Goal: Task Accomplishment & Management: Use online tool/utility

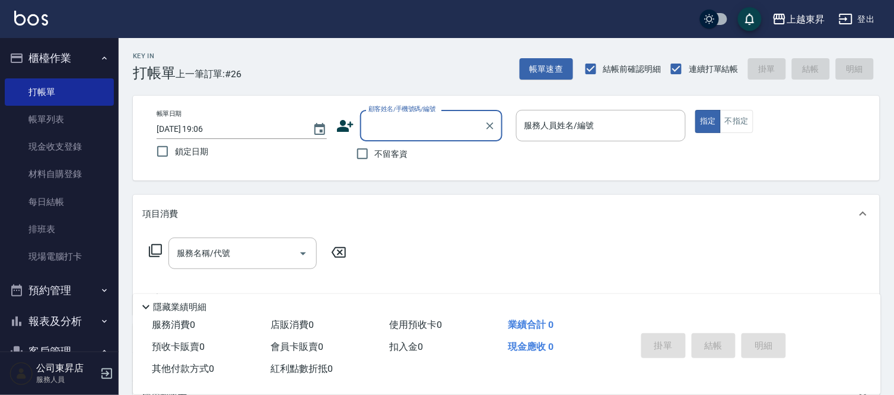
click at [386, 125] on input "顧客姓名/手機號碼/編號" at bounding box center [422, 125] width 114 height 21
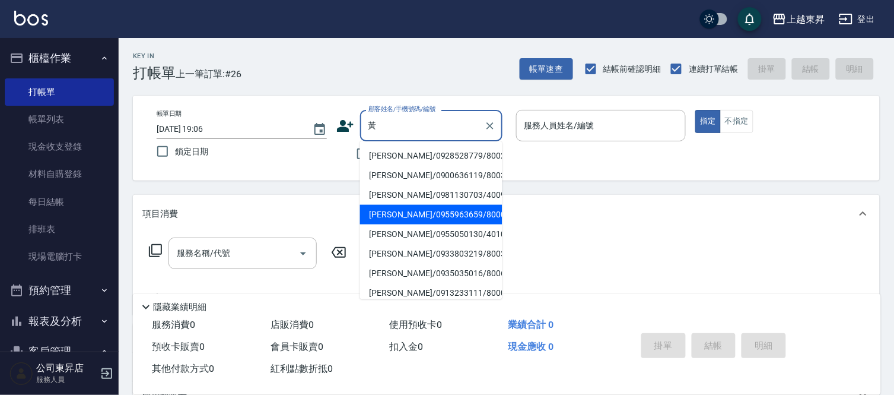
scroll to position [66, 0]
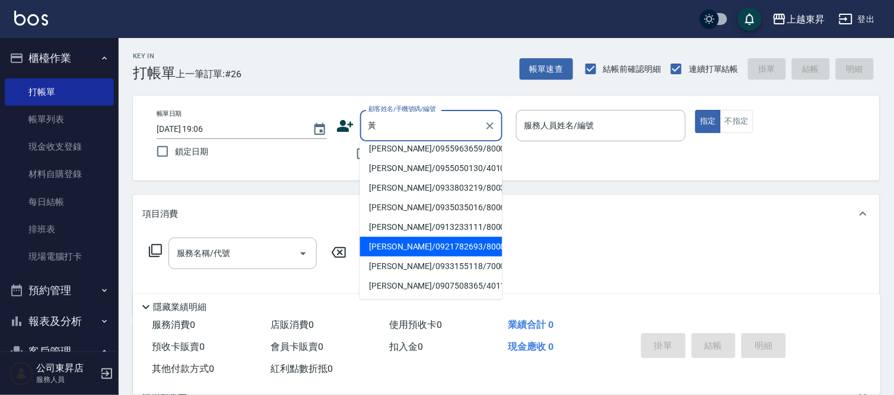
click at [396, 198] on li "[PERSON_NAME]/0933803219/80038" at bounding box center [431, 188] width 142 height 20
type input "[PERSON_NAME]/0933803219/80038"
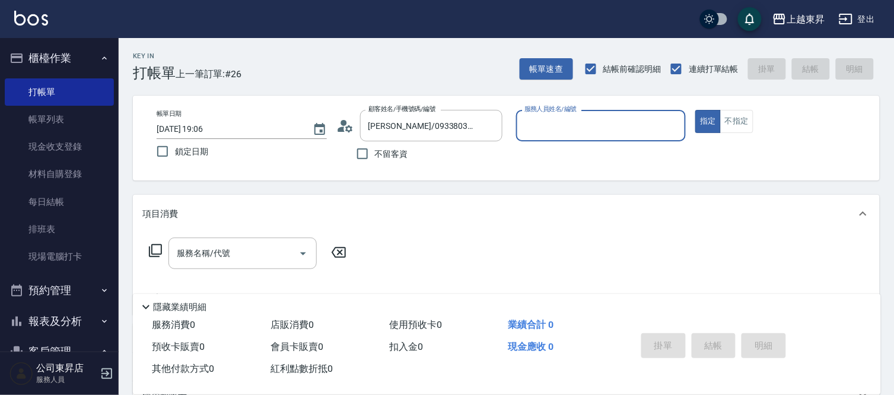
type input "[PERSON_NAME]-08"
click at [390, 131] on input "[PERSON_NAME]/0933803219/80038" at bounding box center [422, 125] width 114 height 21
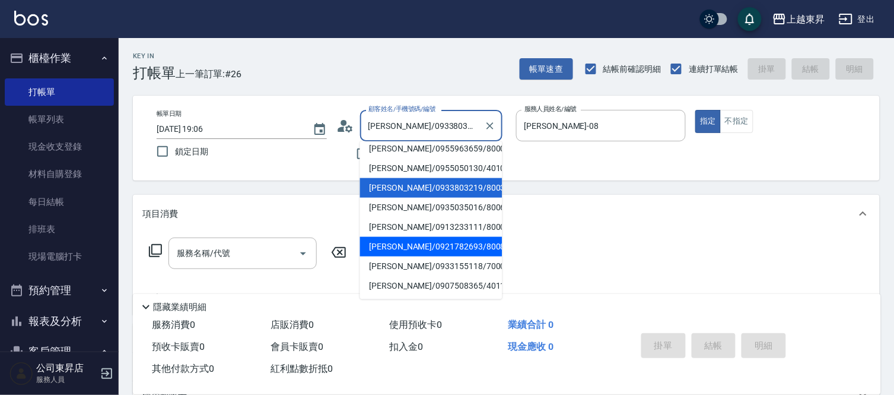
click at [402, 243] on li "[PERSON_NAME]/0921782693/80085" at bounding box center [431, 247] width 142 height 20
type input "[PERSON_NAME]/0921782693/80085"
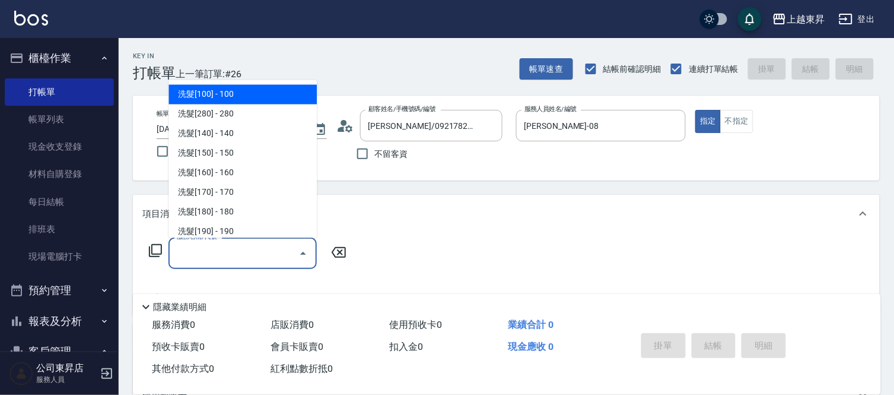
click at [228, 257] on input "服務名稱/代號" at bounding box center [234, 253] width 120 height 21
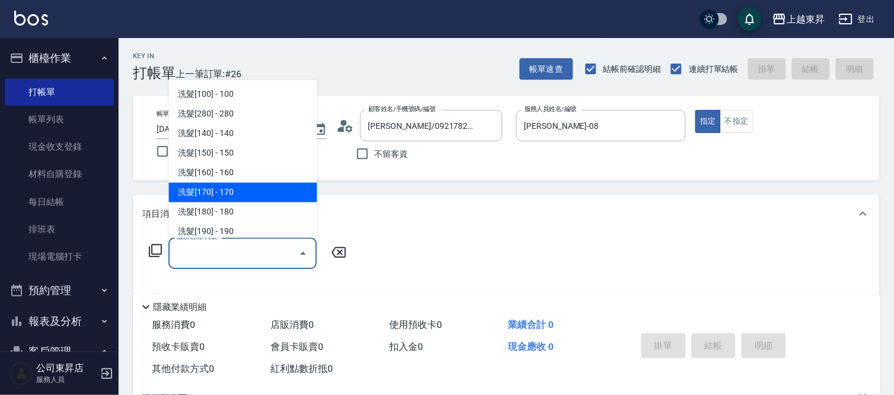
scroll to position [198, 0]
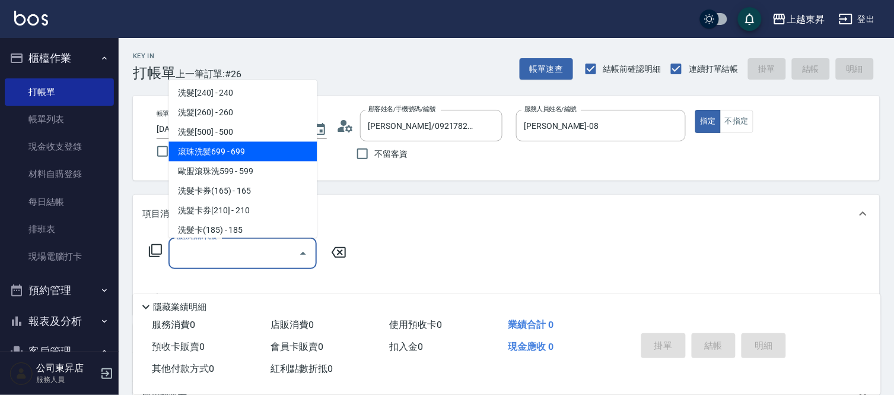
click at [247, 153] on span "滾珠洗髪699 - 699" at bounding box center [242, 152] width 148 height 20
type input "滾珠洗髪699(214)"
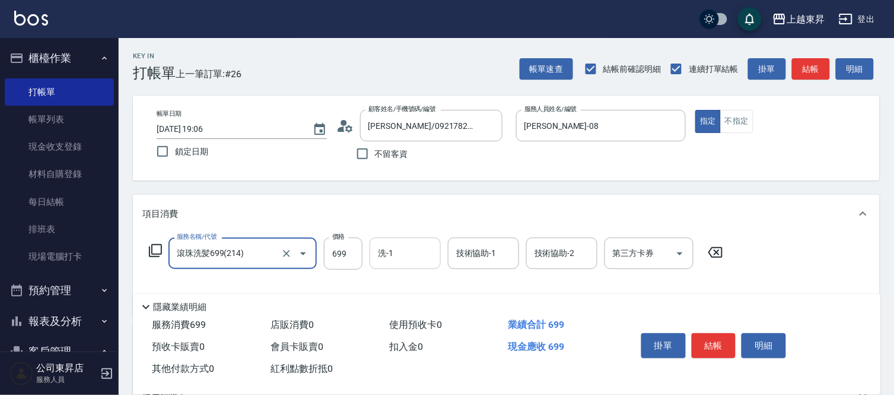
click at [399, 257] on input "洗-1" at bounding box center [405, 253] width 61 height 21
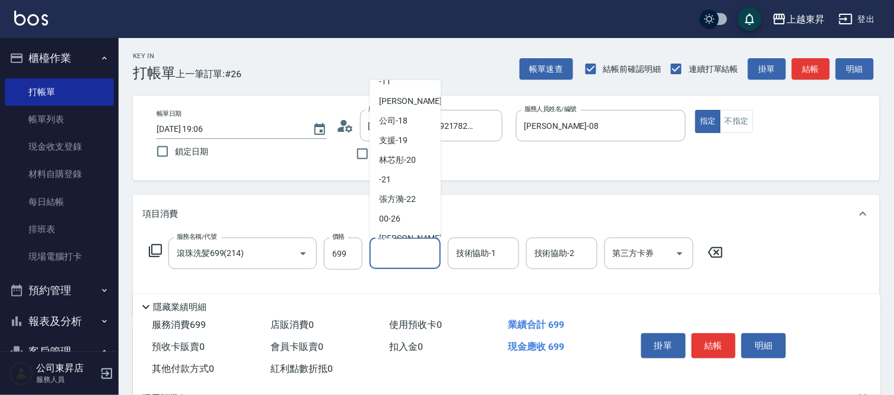
scroll to position [132, 0]
click at [406, 159] on span "林芯彤 -20" at bounding box center [397, 158] width 37 height 12
type input "林芯彤-20"
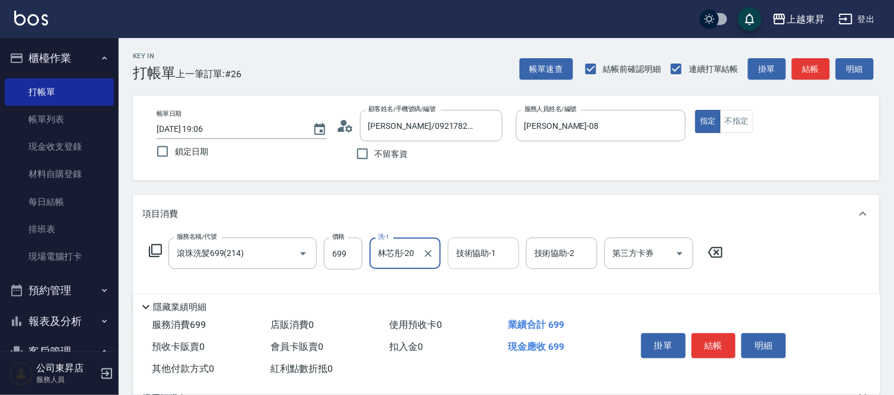
click at [475, 260] on input "技術協助-1" at bounding box center [483, 253] width 61 height 21
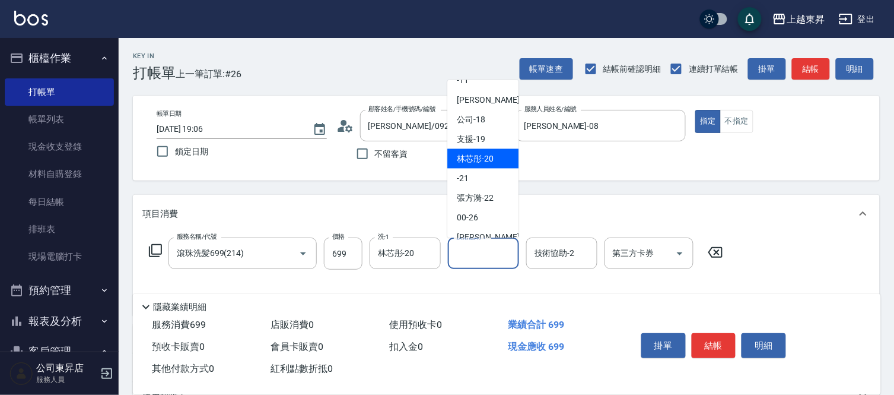
click at [473, 163] on span "林芯彤 -20" at bounding box center [475, 158] width 37 height 12
type input "林芯彤-20"
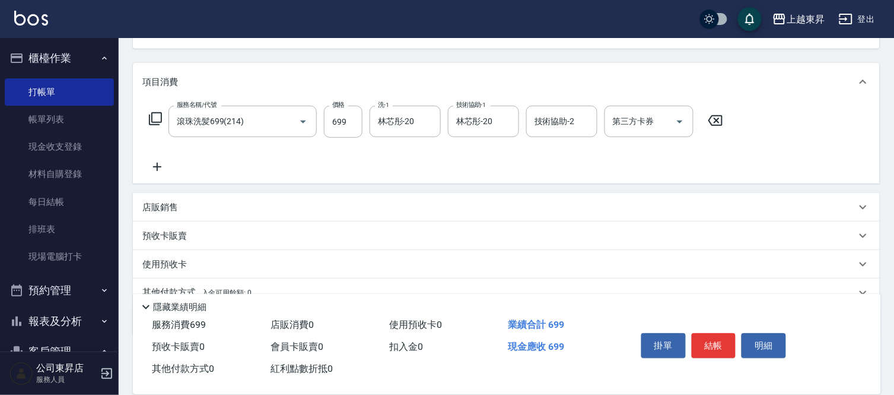
click at [157, 167] on icon at bounding box center [157, 167] width 8 height 8
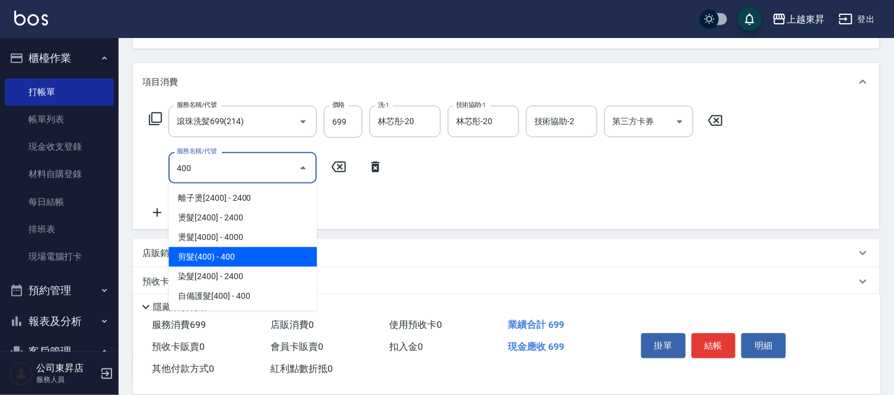
click at [177, 256] on span "剪髮(400) - 400" at bounding box center [242, 257] width 148 height 20
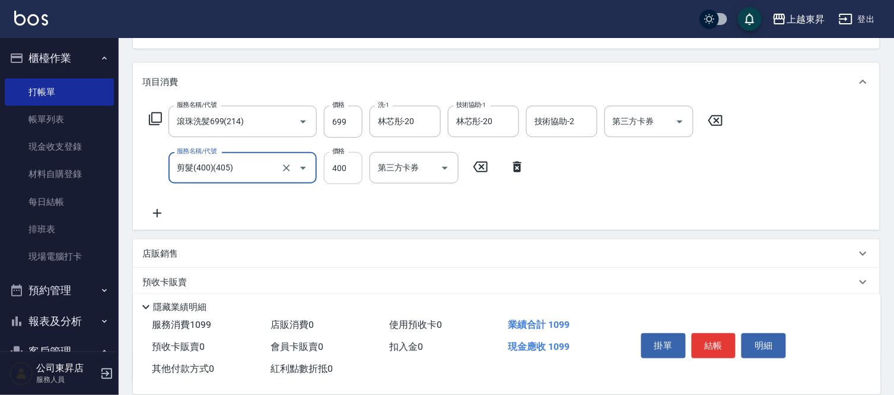
type input "剪髮(400)(405)"
click at [343, 167] on input "400" at bounding box center [343, 168] width 39 height 32
type input "430"
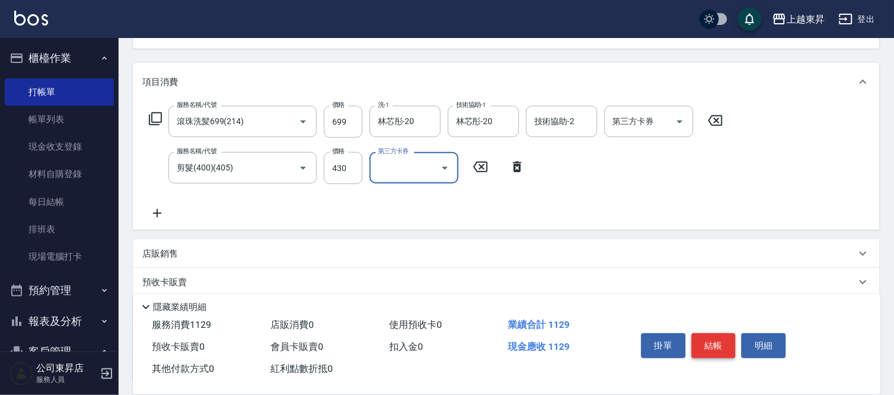
click at [703, 342] on button "結帳" at bounding box center [714, 345] width 44 height 25
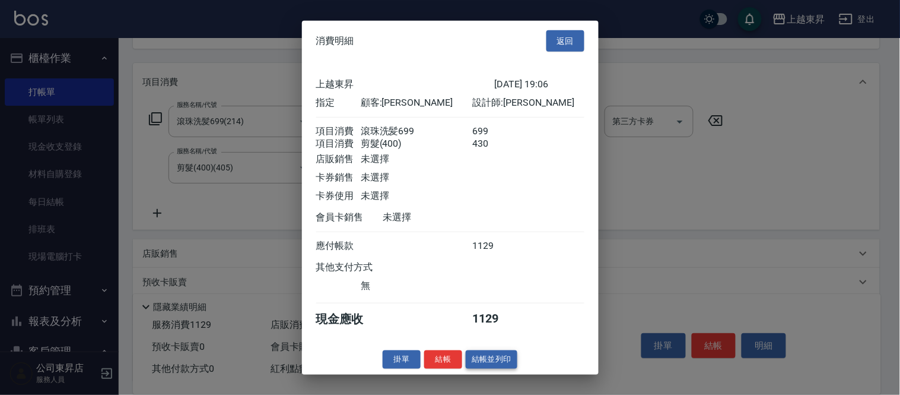
click at [481, 362] on button "結帳並列印" at bounding box center [492, 359] width 52 height 18
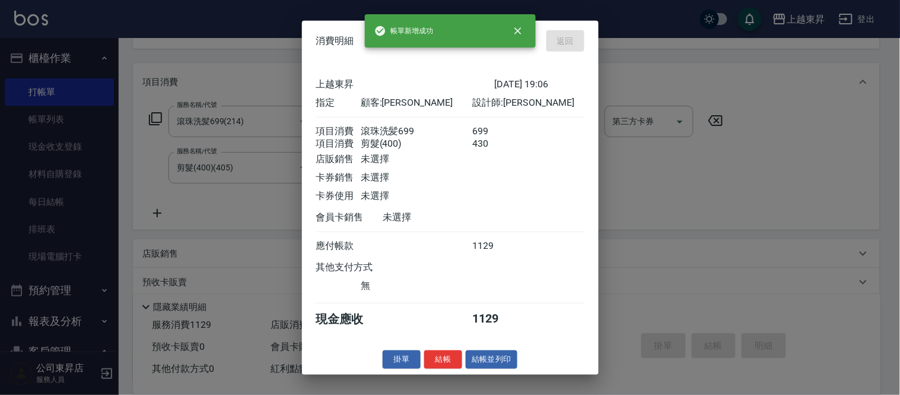
type input "2025/09/16 19:44"
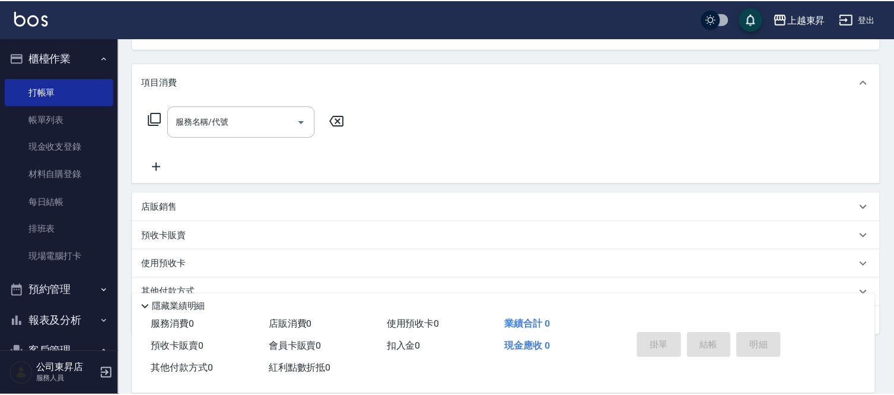
scroll to position [115, 0]
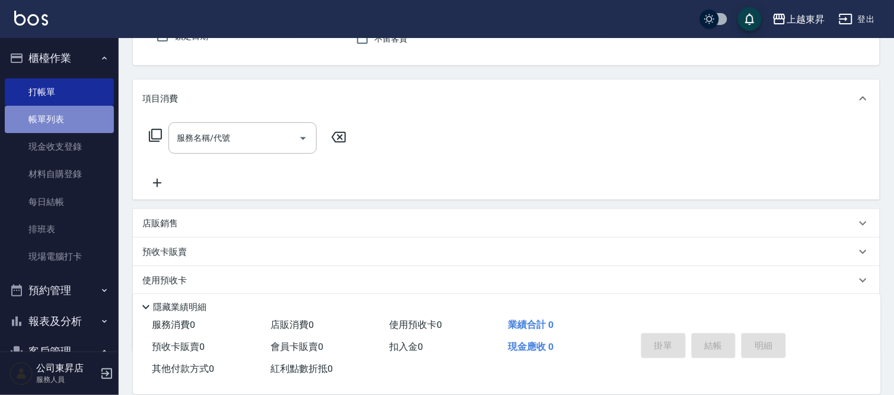
click at [74, 117] on link "帳單列表" at bounding box center [59, 119] width 109 height 27
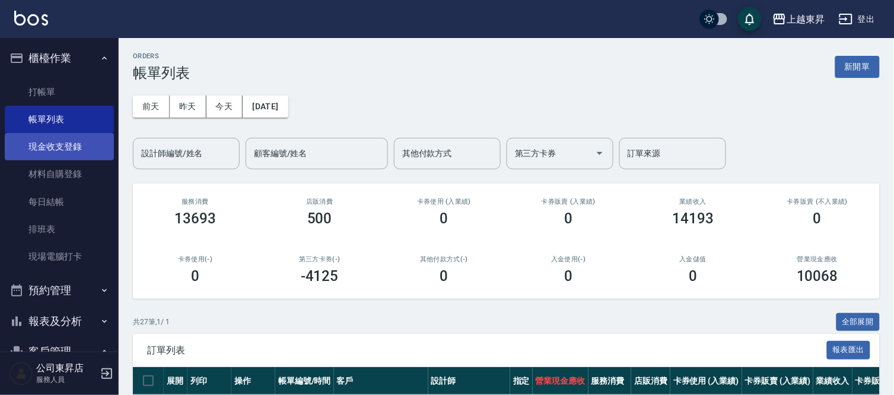
click at [58, 145] on link "現金收支登錄" at bounding box center [59, 146] width 109 height 27
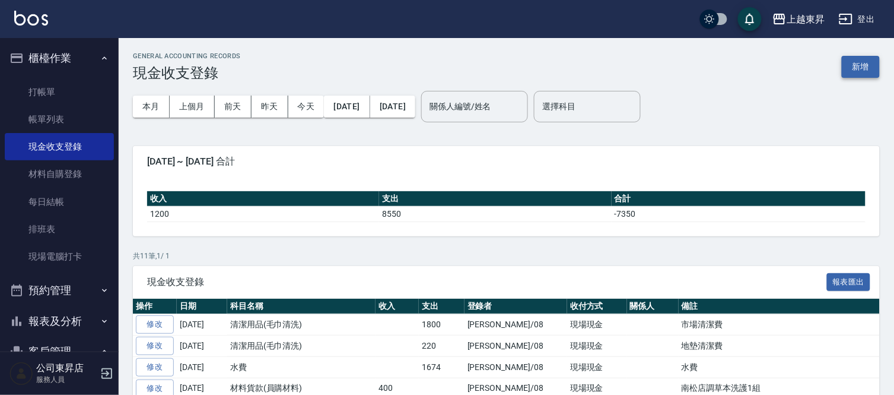
click at [864, 70] on button "新增" at bounding box center [861, 67] width 38 height 22
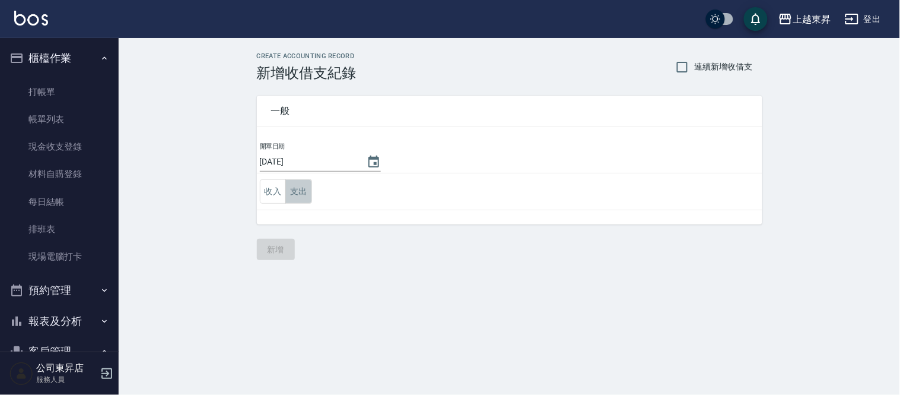
click at [304, 186] on button "支出" at bounding box center [298, 191] width 27 height 24
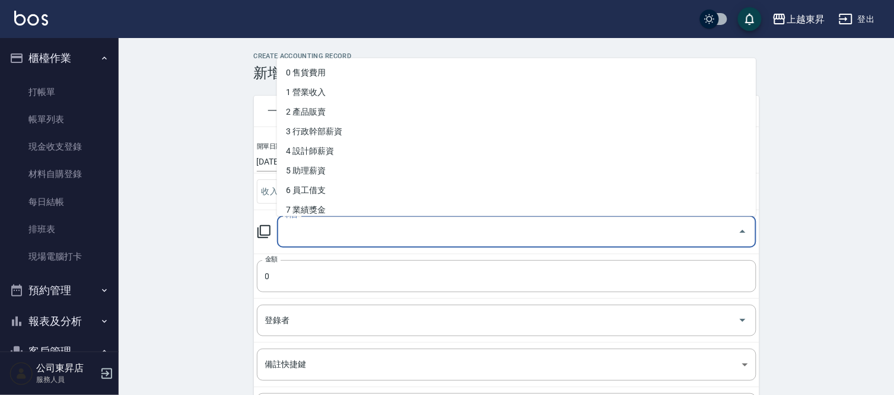
click at [295, 226] on div "科目 科目" at bounding box center [516, 231] width 479 height 31
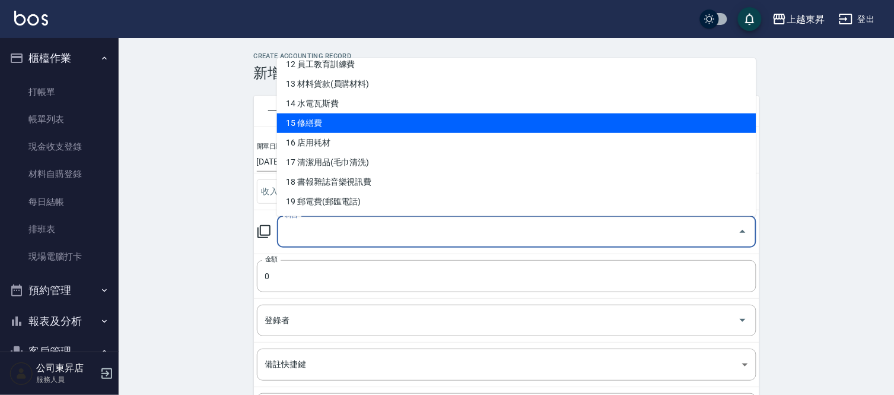
scroll to position [263, 0]
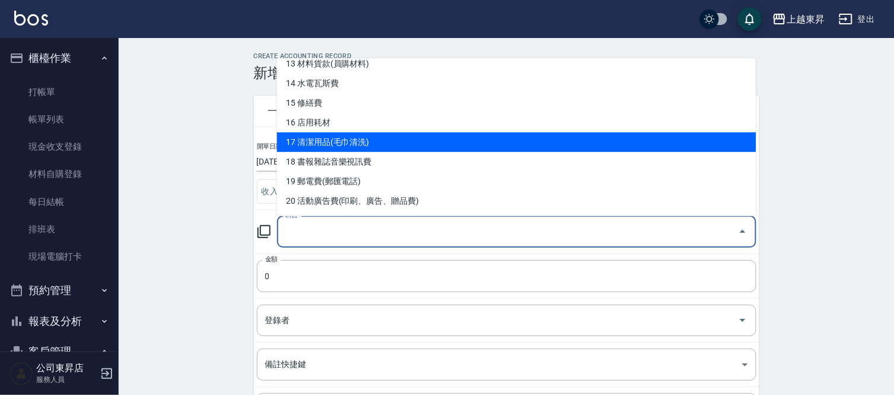
click at [350, 139] on li "17 清潔用品(毛巾清洗)" at bounding box center [516, 142] width 479 height 20
type input "17 清潔用品(毛巾清洗)"
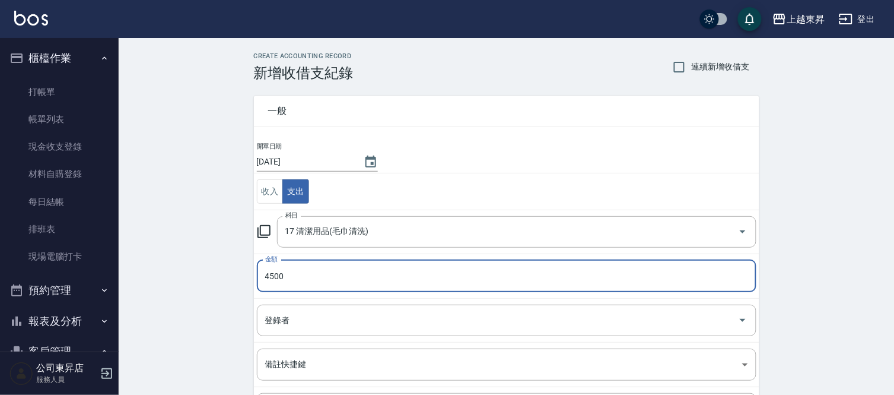
type input "4500"
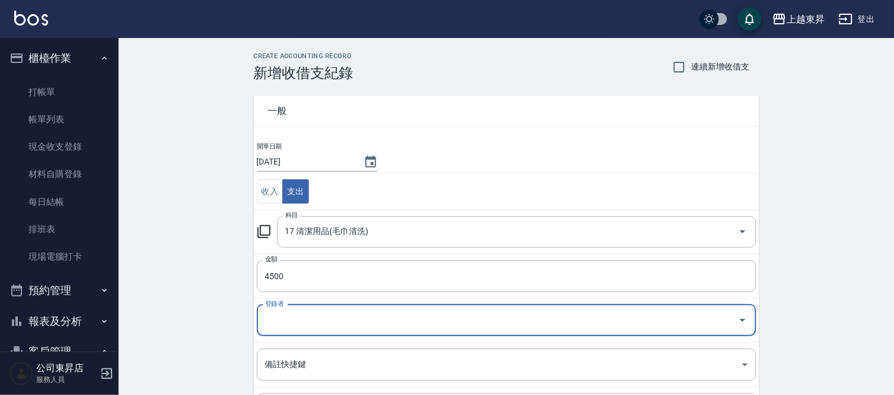
click at [291, 317] on input "登錄者" at bounding box center [497, 320] width 471 height 21
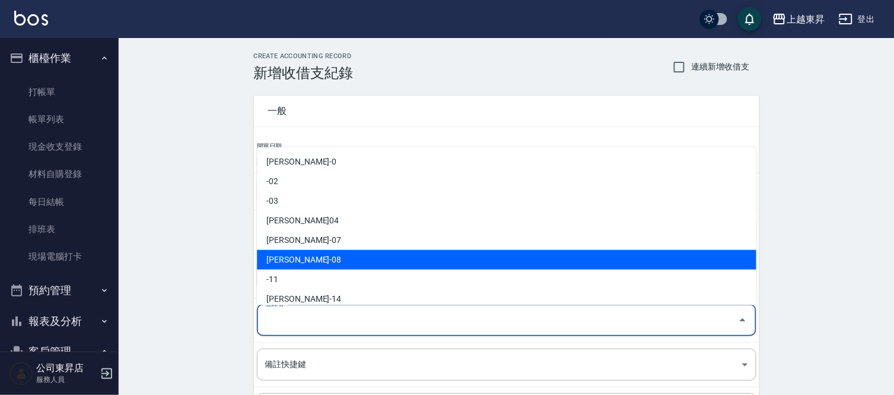
click at [301, 252] on li "江世玉-08" at bounding box center [507, 260] width 500 height 20
type input "江世玉-08"
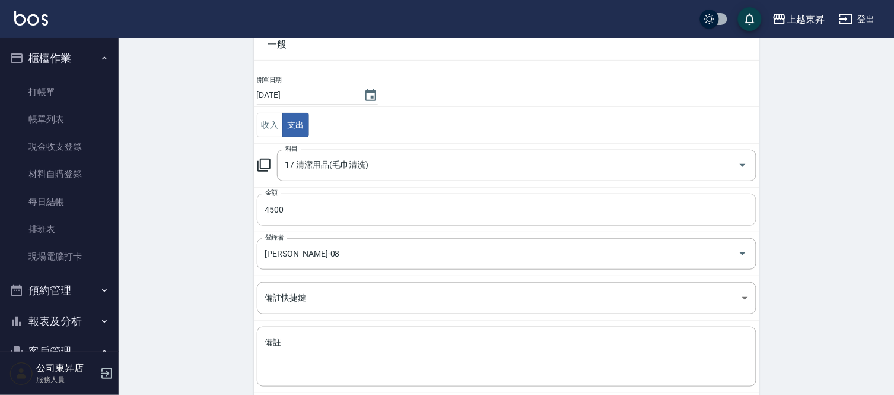
scroll to position [129, 0]
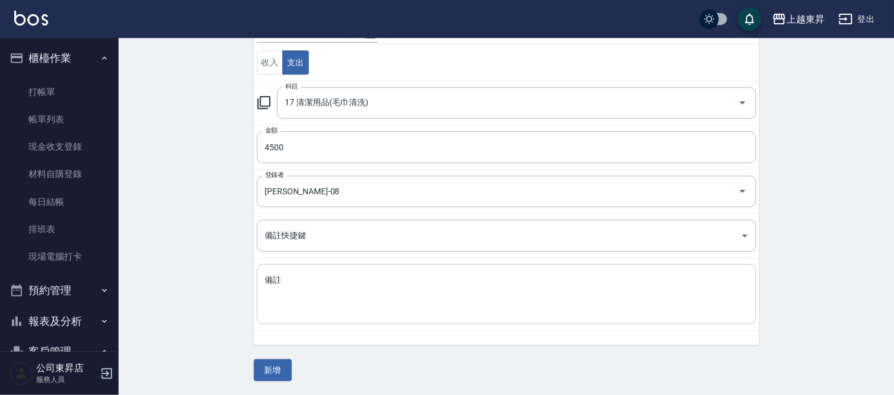
click at [273, 284] on textarea "備註" at bounding box center [506, 294] width 483 height 40
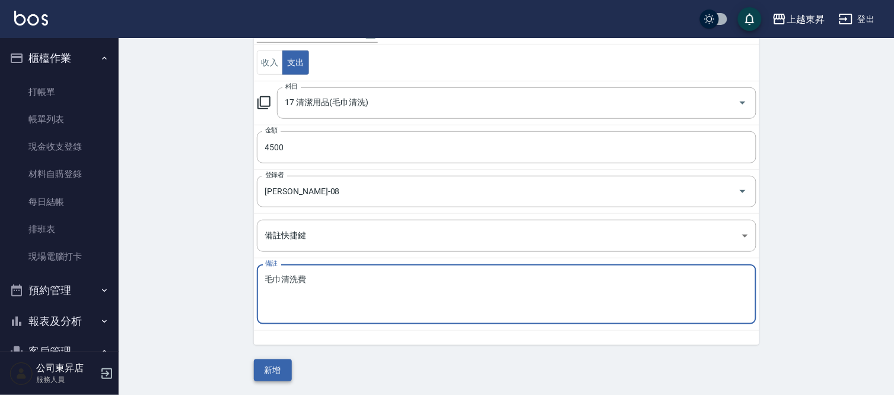
type textarea "毛巾清洗費"
click at [269, 366] on button "新增" at bounding box center [273, 370] width 38 height 22
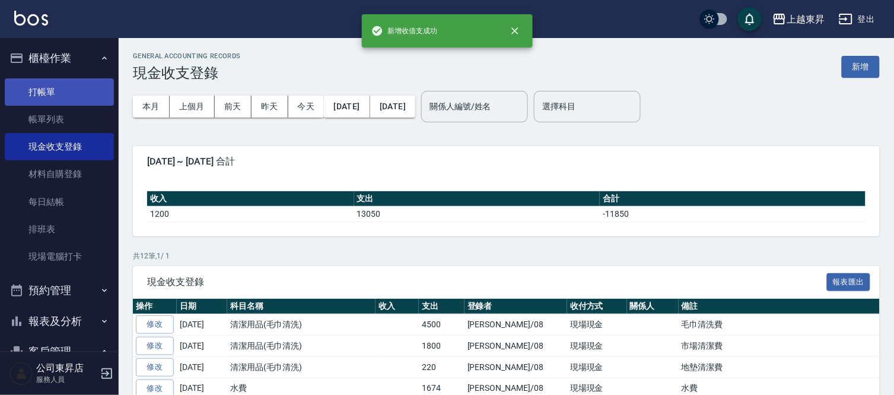
click at [55, 89] on link "打帳單" at bounding box center [59, 91] width 109 height 27
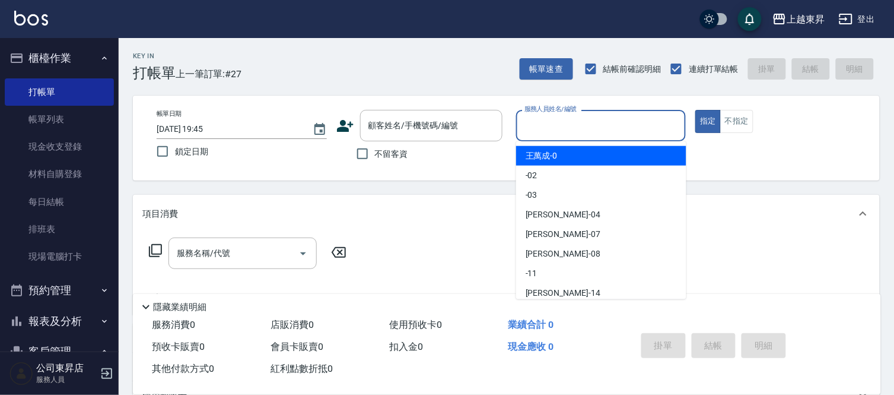
click at [565, 119] on input "服務人員姓名/編號" at bounding box center [601, 125] width 160 height 21
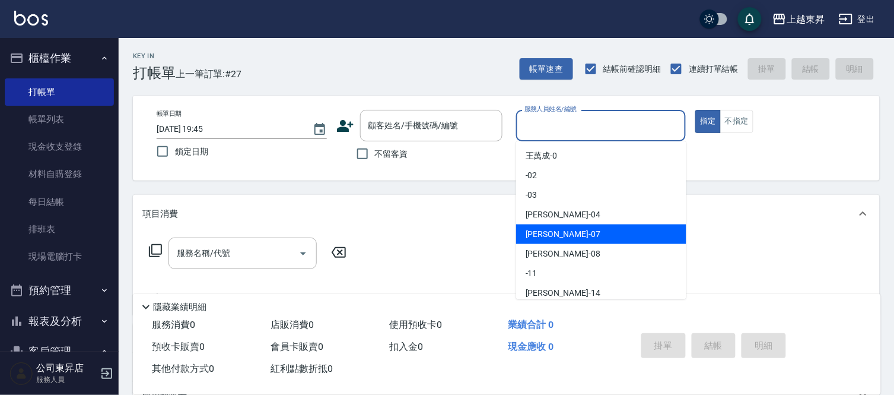
click at [539, 236] on span "榮松 -07" at bounding box center [563, 234] width 75 height 12
type input "榮松-07"
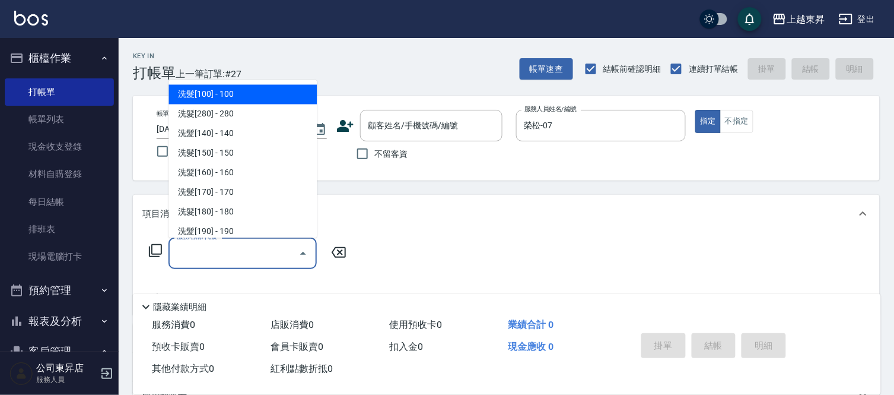
click at [235, 256] on input "服務名稱/代號" at bounding box center [234, 253] width 120 height 21
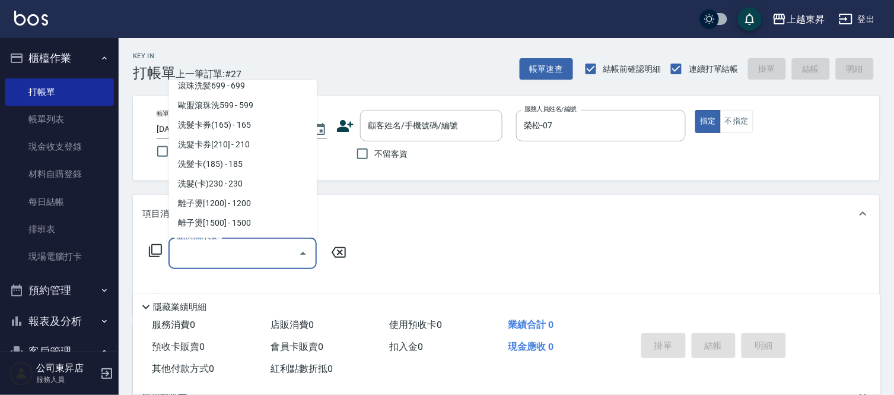
scroll to position [329, 0]
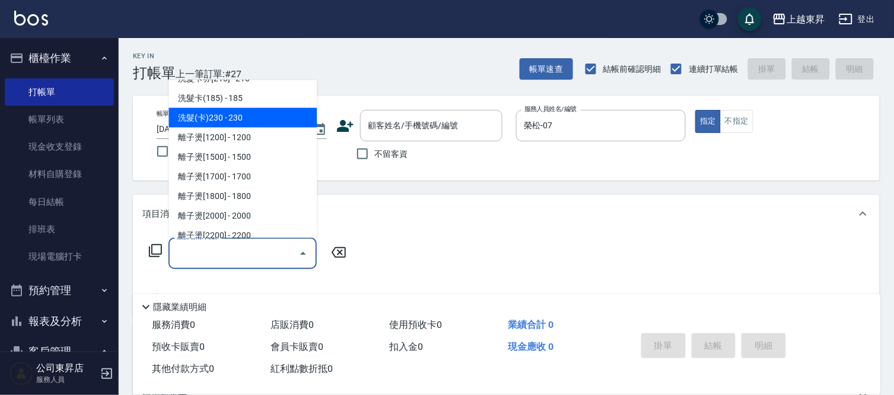
click at [255, 113] on span "洗髮(卡)230 - 230" at bounding box center [242, 118] width 148 height 20
type input "洗髮(卡)230(224)"
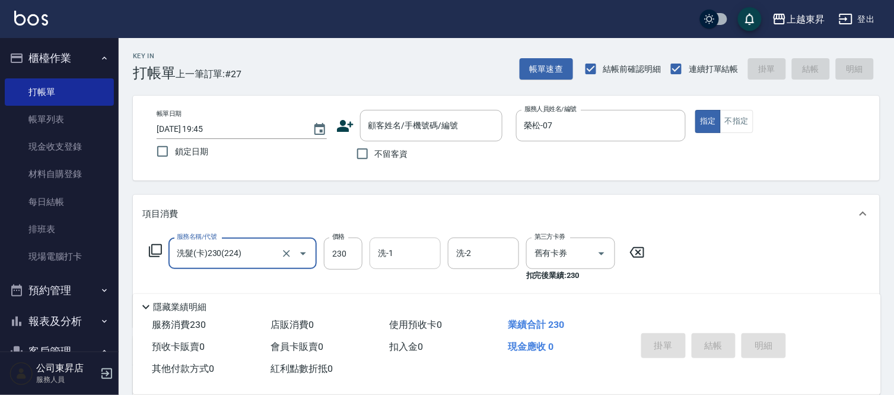
click at [409, 246] on input "洗-1" at bounding box center [405, 253] width 61 height 21
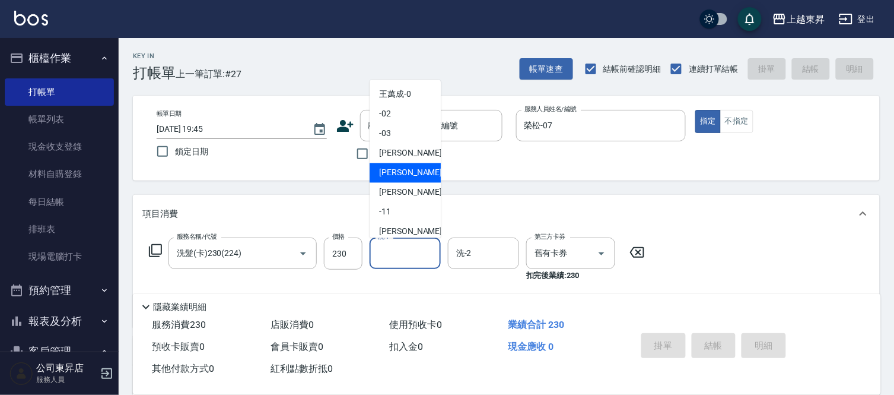
click at [392, 170] on span "榮松 -07" at bounding box center [416, 173] width 75 height 12
type input "榮松-07"
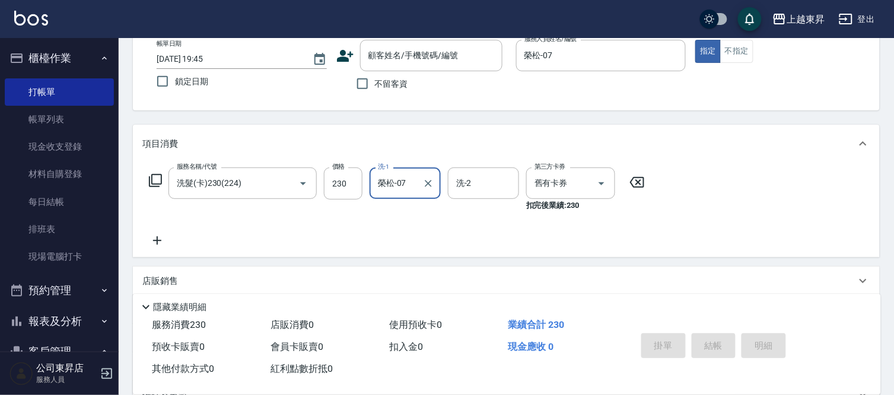
scroll to position [132, 0]
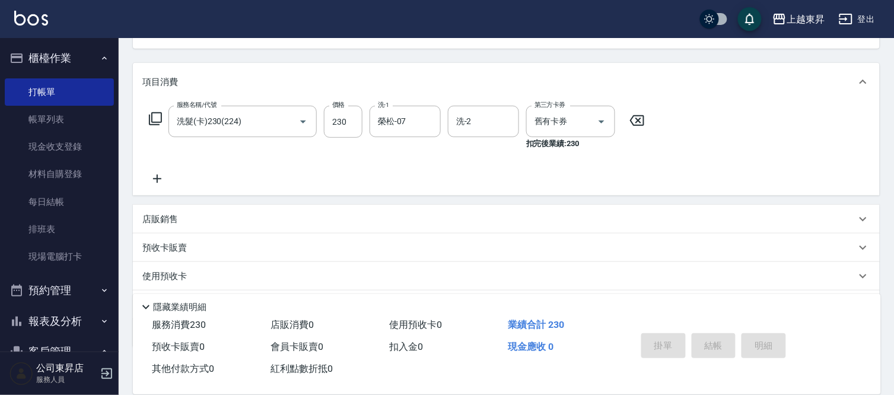
click at [152, 179] on icon at bounding box center [157, 178] width 30 height 14
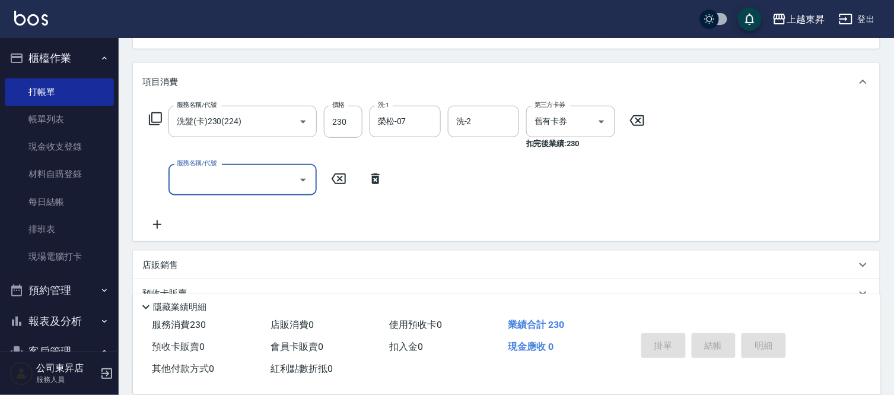
click at [202, 179] on input "服務名稱/代號" at bounding box center [234, 179] width 120 height 21
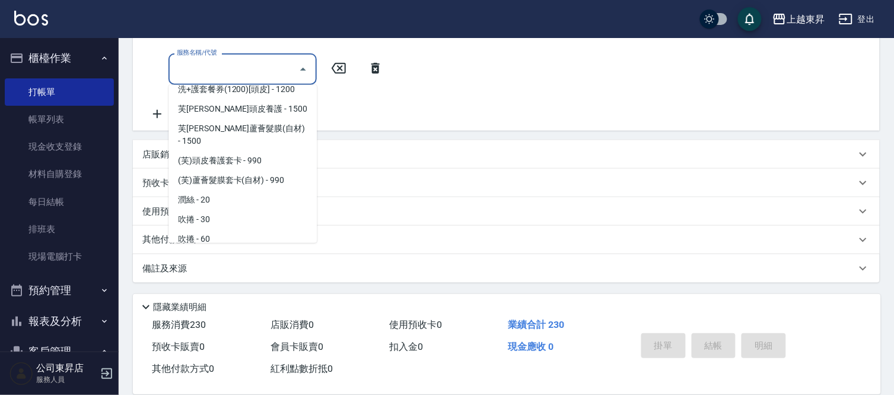
scroll to position [1977, 0]
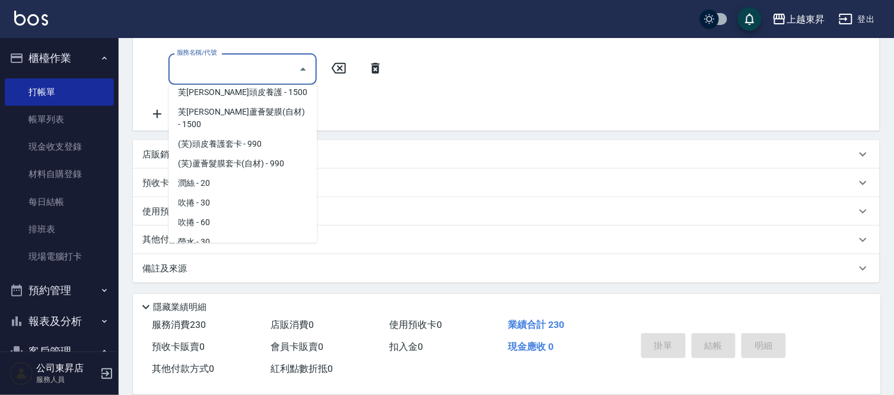
click at [230, 154] on span "(芙)蘆薈髮膜套卡(自材) - 990" at bounding box center [242, 164] width 148 height 20
type input "(芙)蘆薈髮膜套卡(自材)(639)"
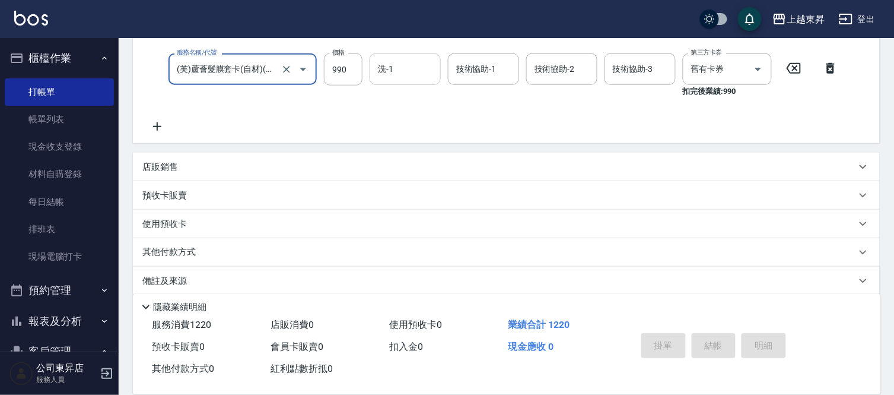
click at [398, 63] on input "洗-1" at bounding box center [405, 69] width 61 height 21
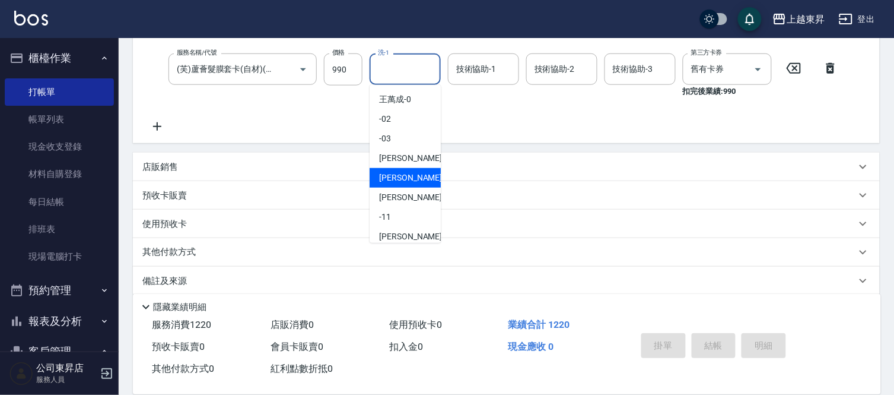
click at [396, 176] on span "榮松 -07" at bounding box center [416, 177] width 75 height 12
type input "榮松-07"
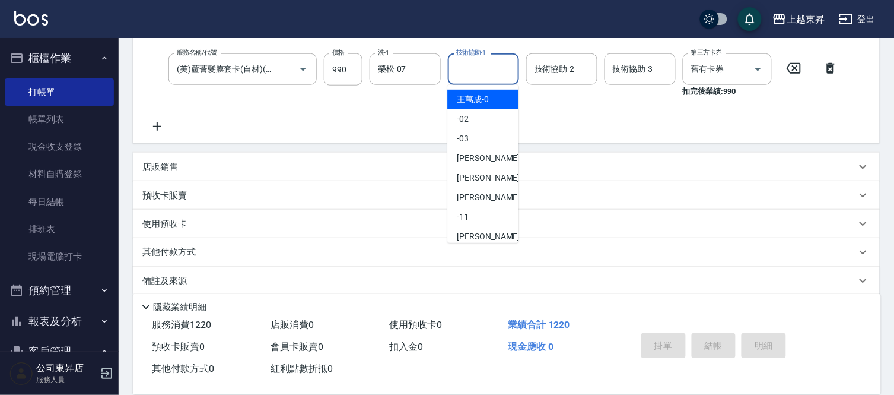
click at [475, 65] on input "技術協助-1" at bounding box center [483, 69] width 61 height 21
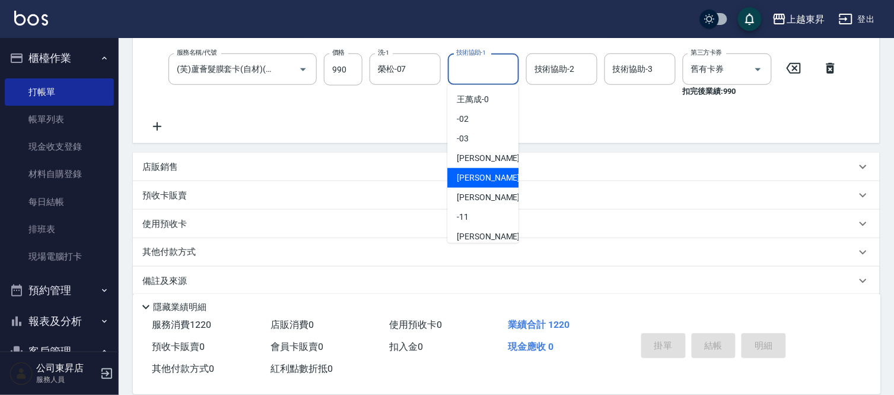
click at [466, 172] on span "榮松 -07" at bounding box center [494, 177] width 75 height 12
type input "榮松-07"
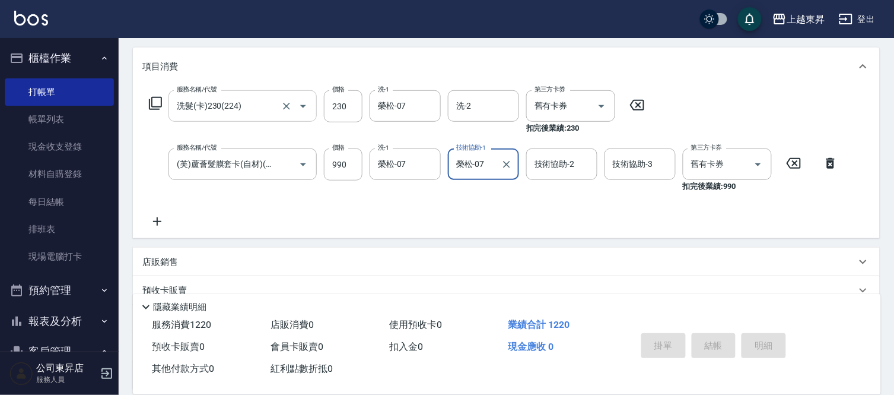
scroll to position [0, 0]
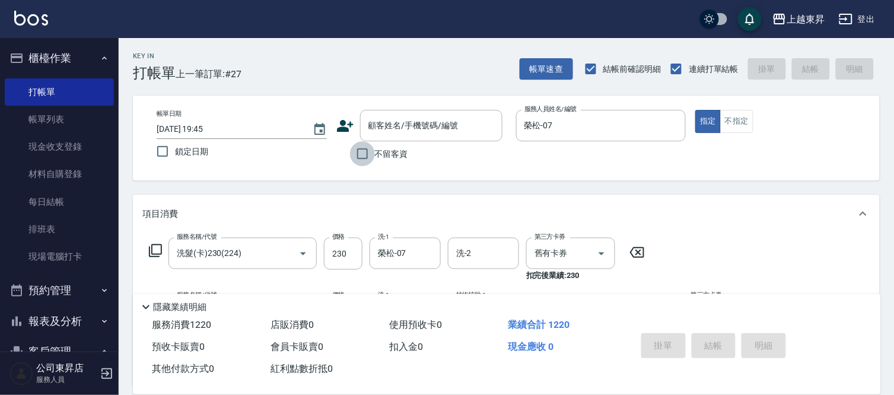
click at [363, 158] on input "不留客資" at bounding box center [362, 153] width 25 height 25
checkbox input "true"
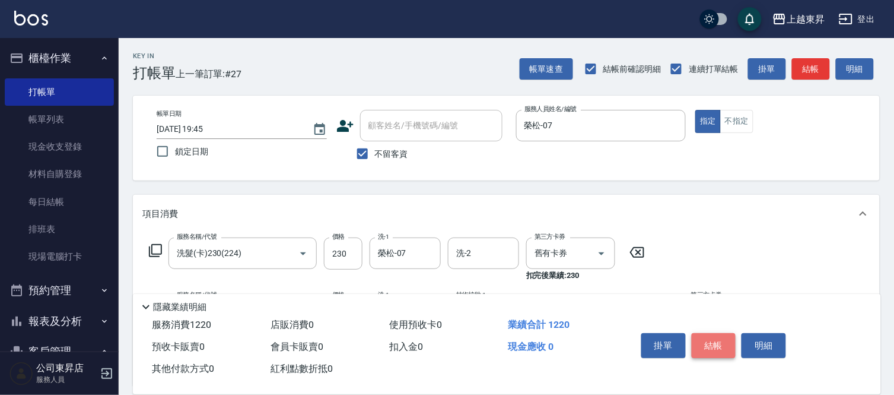
click at [723, 341] on button "結帳" at bounding box center [714, 345] width 44 height 25
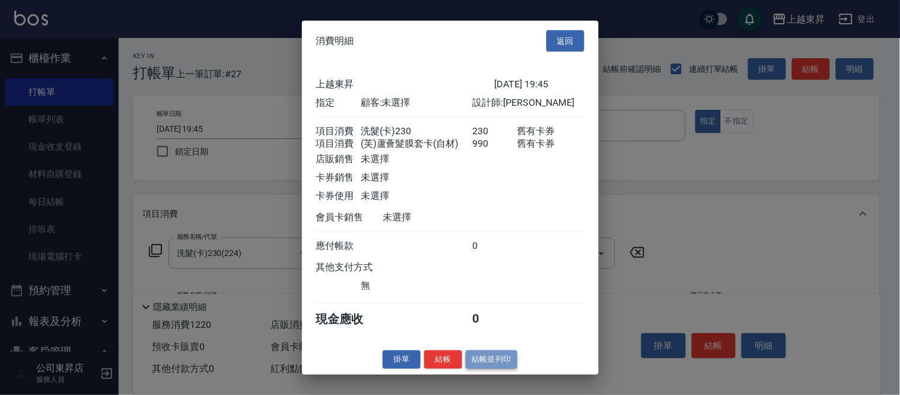
click at [481, 362] on button "結帳並列印" at bounding box center [492, 359] width 52 height 18
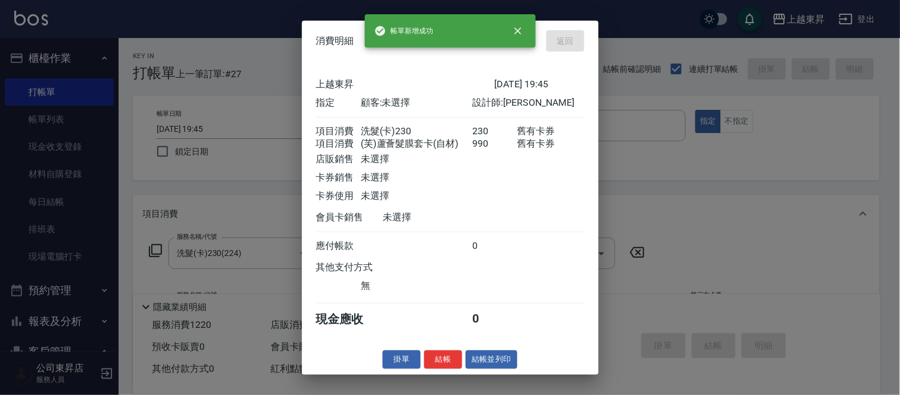
type input "2025/09/16 19:52"
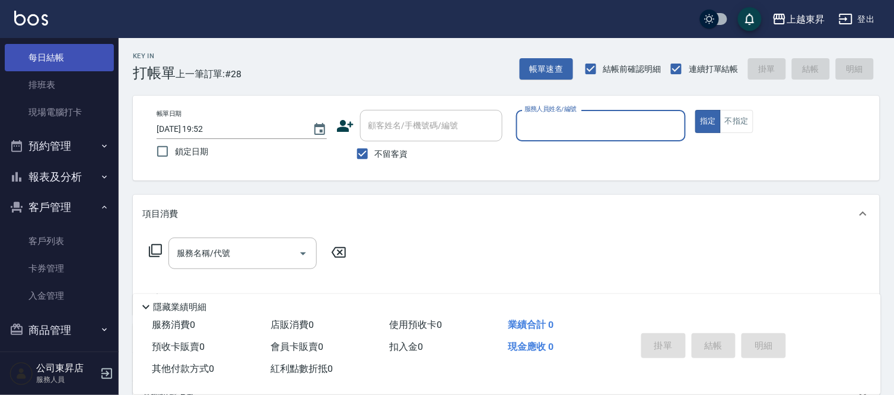
scroll to position [151, 0]
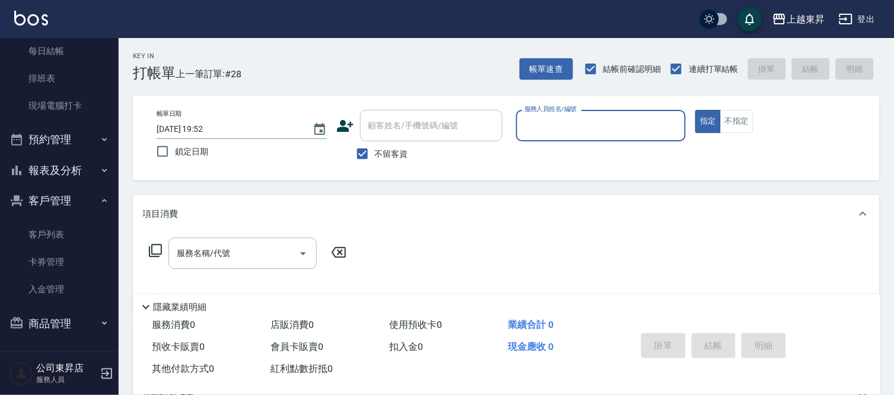
click at [59, 166] on button "報表及分析" at bounding box center [59, 170] width 109 height 31
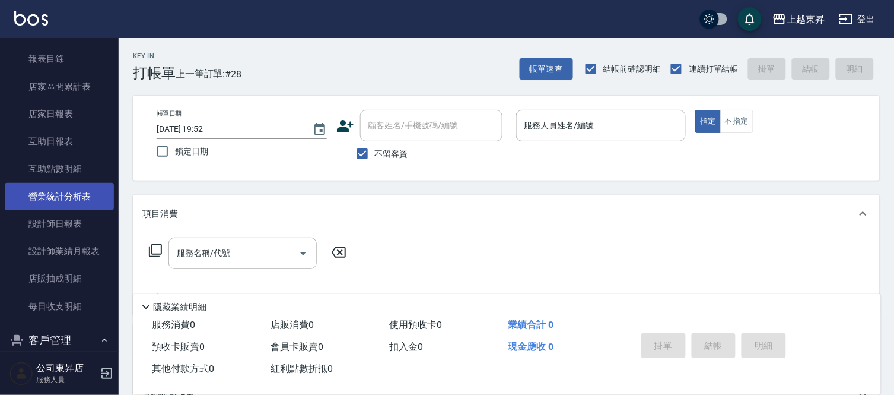
scroll to position [217, 0]
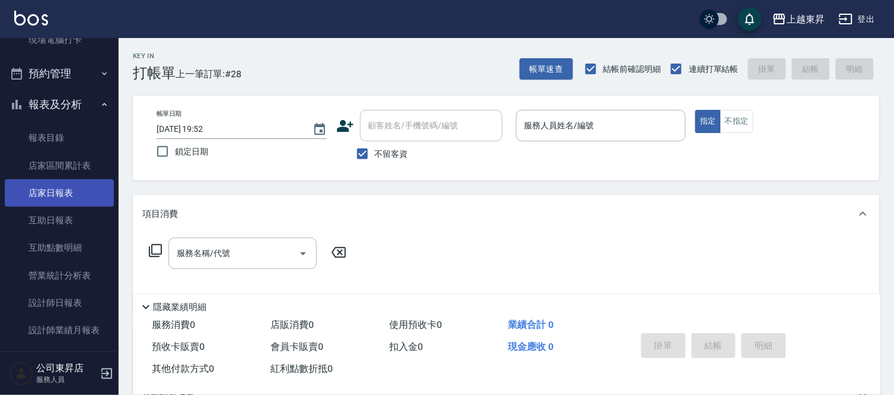
click at [49, 184] on link "店家日報表" at bounding box center [59, 192] width 109 height 27
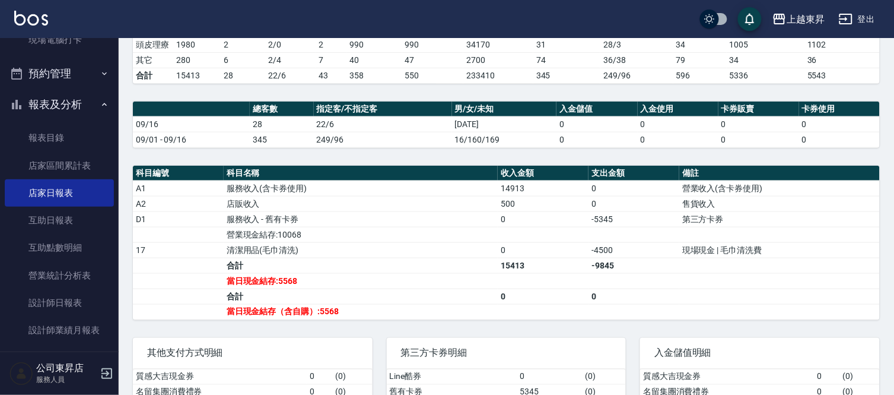
scroll to position [329, 0]
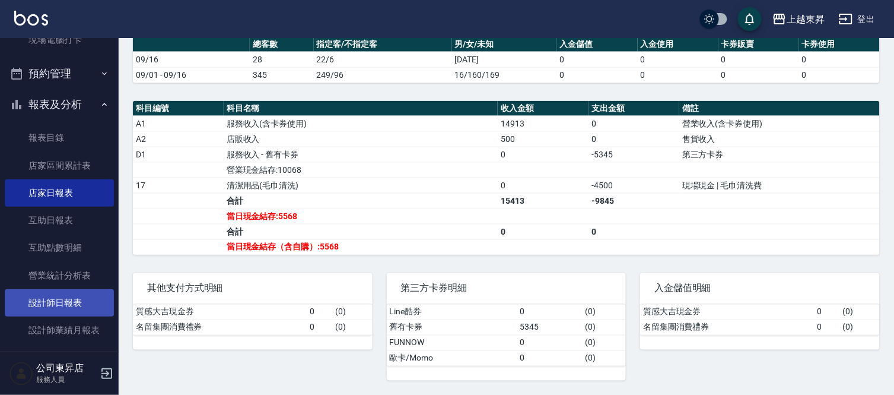
click at [46, 300] on link "設計師日報表" at bounding box center [59, 302] width 109 height 27
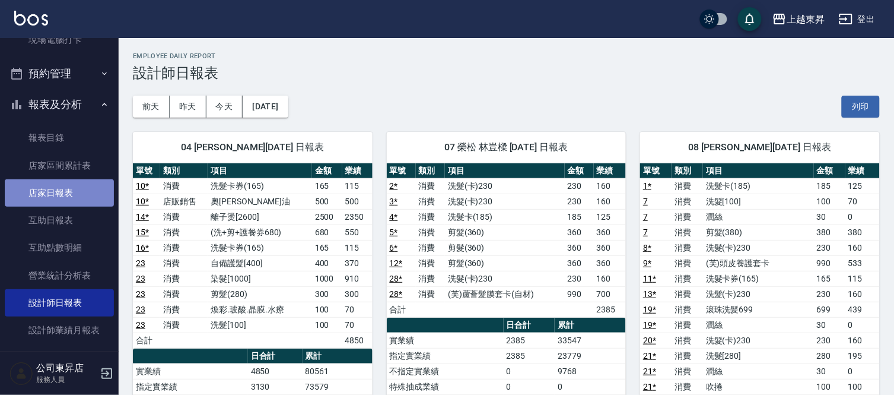
click at [66, 190] on link "店家日報表" at bounding box center [59, 192] width 109 height 27
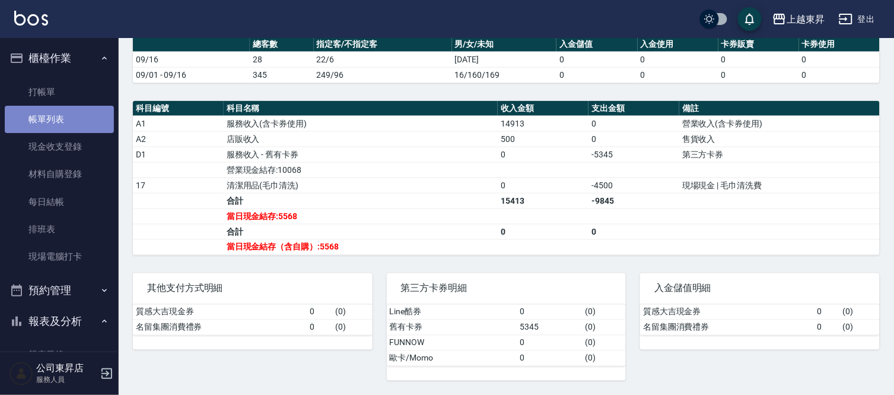
click at [60, 119] on link "帳單列表" at bounding box center [59, 119] width 109 height 27
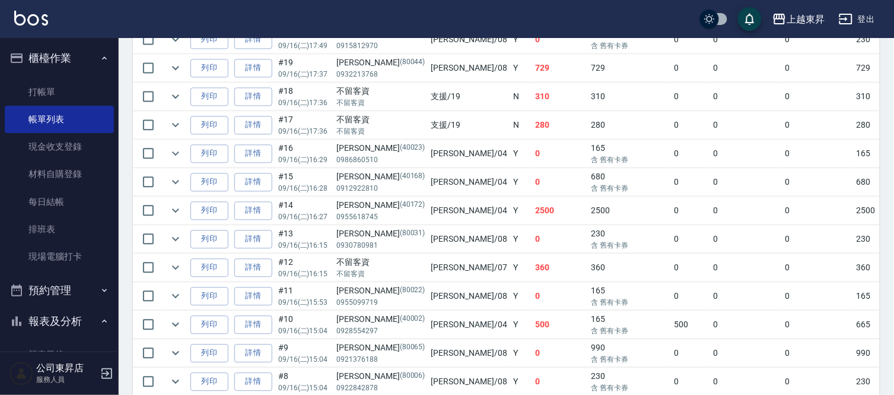
scroll to position [724, 0]
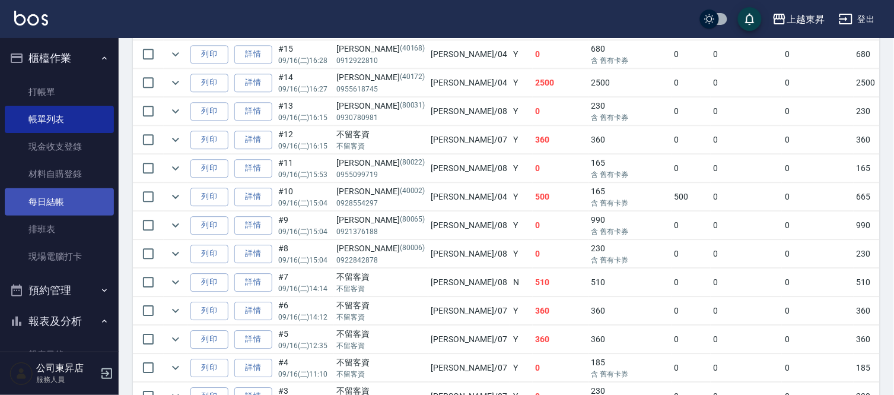
click at [42, 204] on link "每日結帳" at bounding box center [59, 201] width 109 height 27
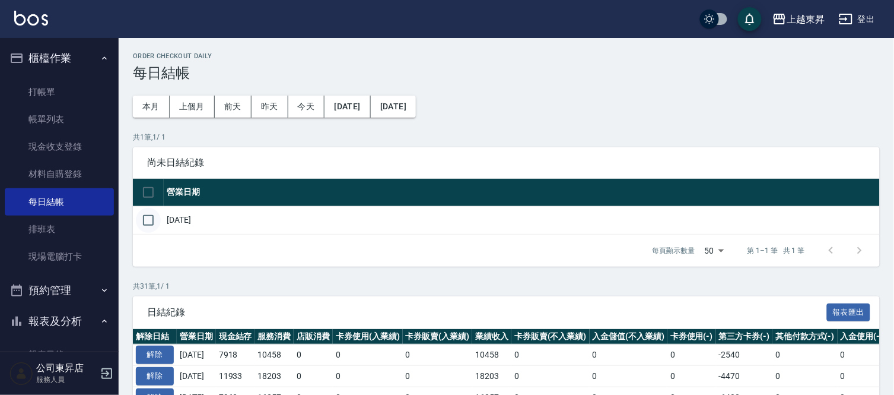
click at [150, 222] on input "checkbox" at bounding box center [148, 220] width 25 height 25
checkbox input "true"
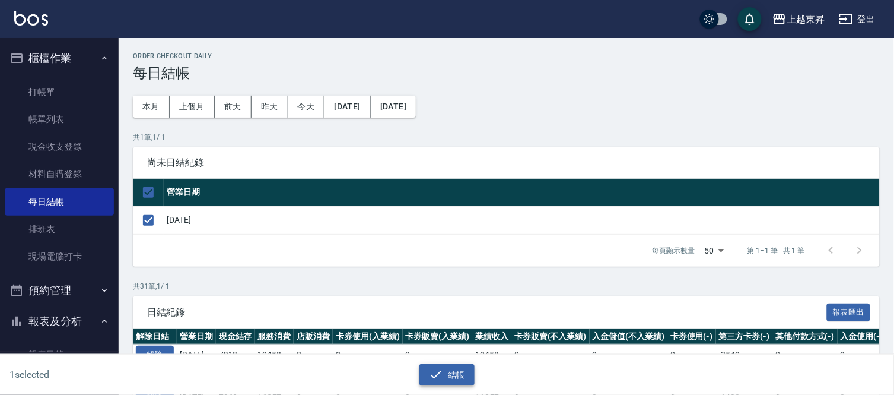
click at [451, 376] on button "結帳" at bounding box center [446, 375] width 55 height 22
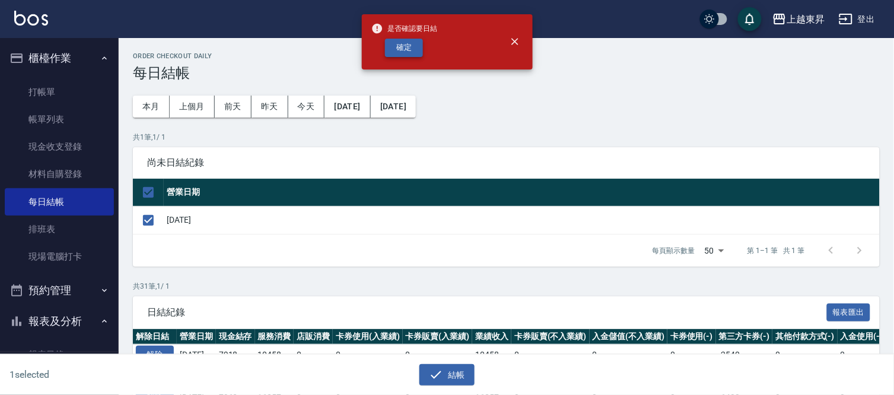
click at [395, 47] on button "確定" at bounding box center [404, 48] width 38 height 18
checkbox input "false"
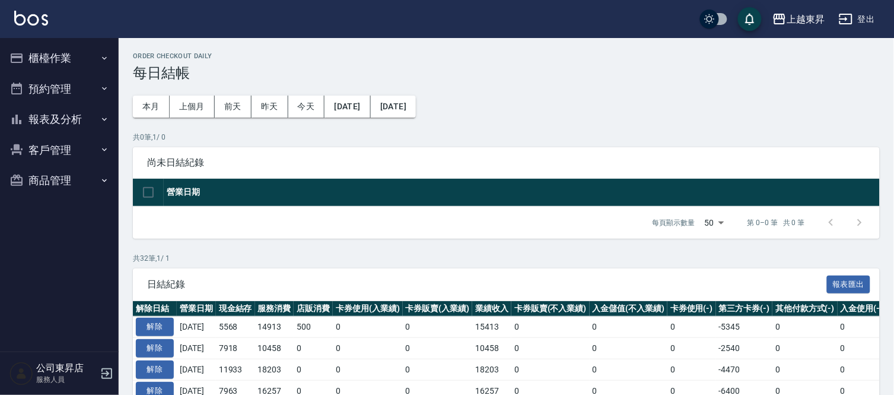
click at [34, 109] on button "報表及分析" at bounding box center [59, 119] width 109 height 31
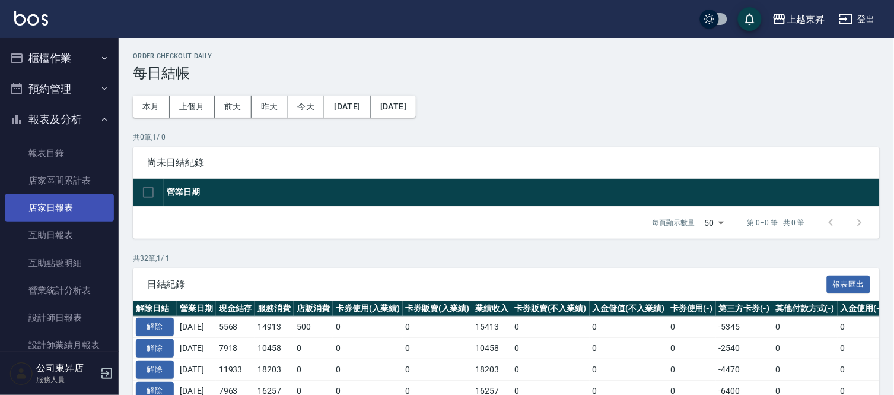
click at [19, 205] on link "店家日報表" at bounding box center [59, 207] width 109 height 27
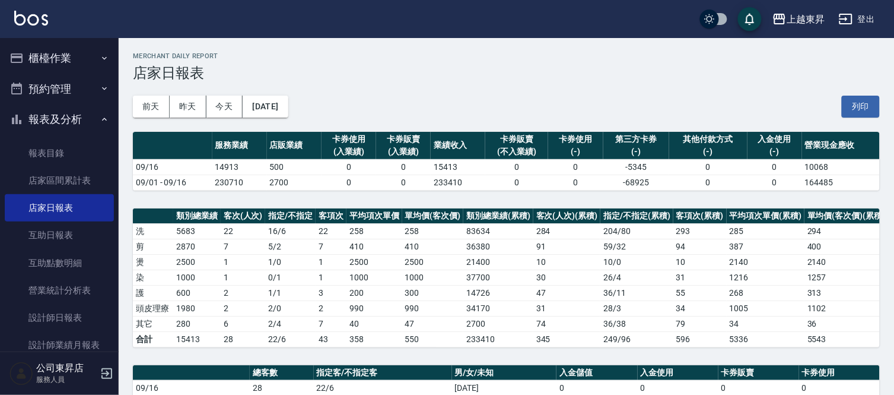
click at [852, 103] on button "列印" at bounding box center [861, 107] width 38 height 22
click at [62, 234] on link "互助日報表" at bounding box center [59, 234] width 109 height 27
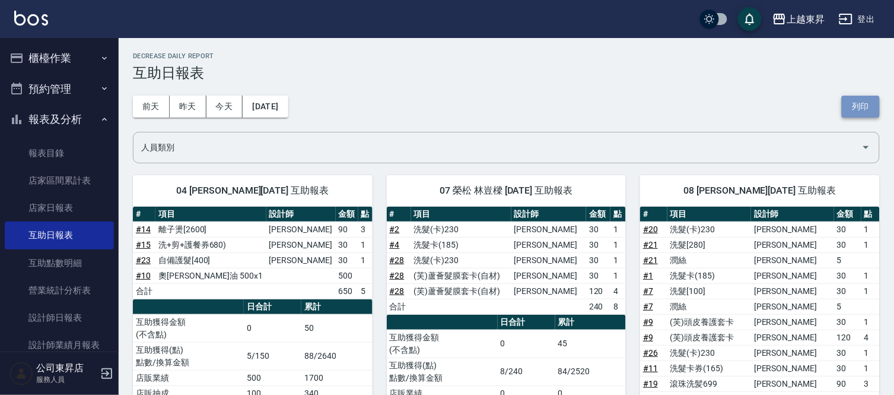
click at [862, 103] on button "列印" at bounding box center [861, 107] width 38 height 22
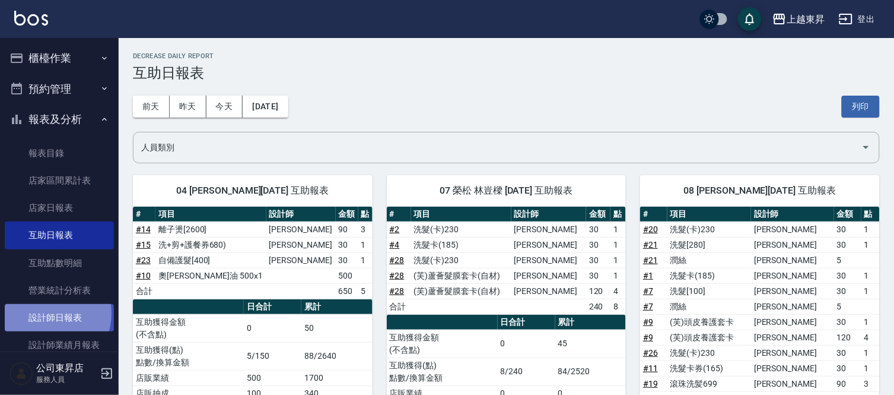
click at [49, 313] on link "設計師日報表" at bounding box center [59, 317] width 109 height 27
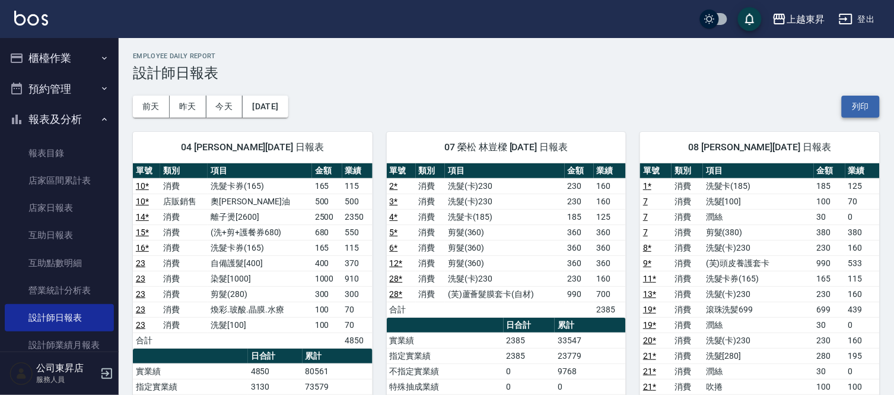
click at [851, 106] on button "列印" at bounding box center [861, 107] width 38 height 22
